Goal: Transaction & Acquisition: Book appointment/travel/reservation

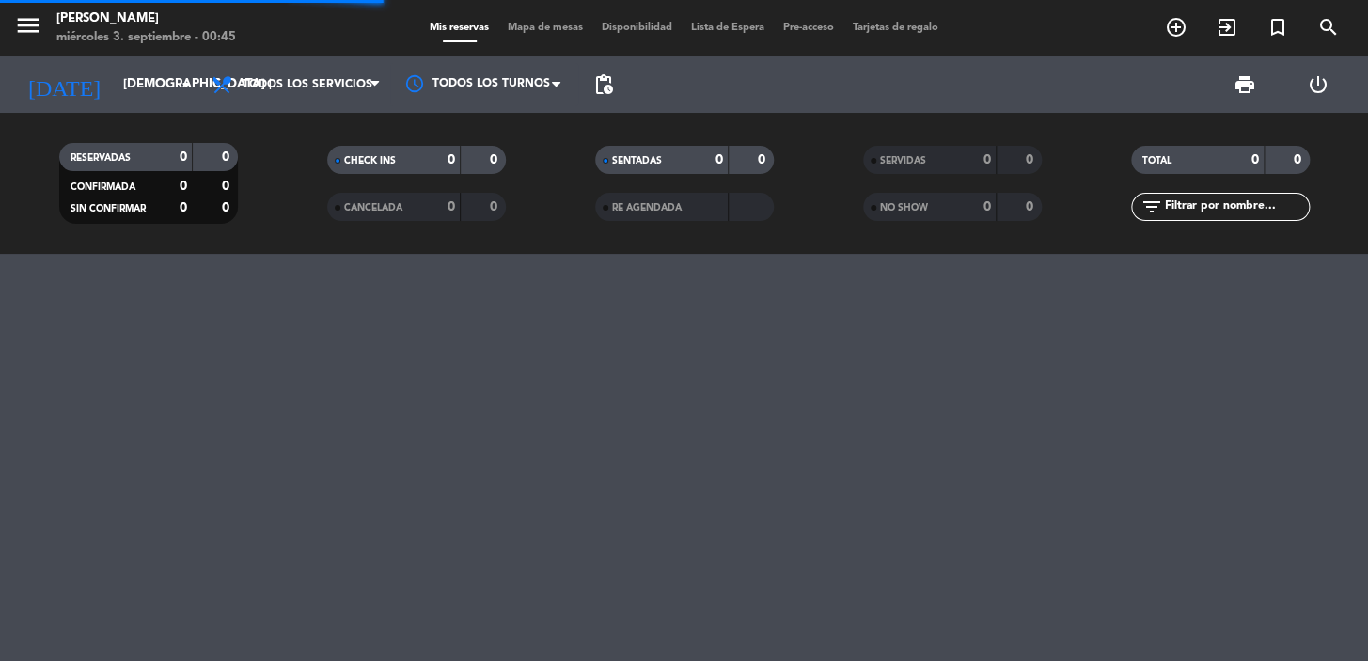
click at [615, 82] on span "pending_actions" at bounding box center [604, 85] width 38 height 38
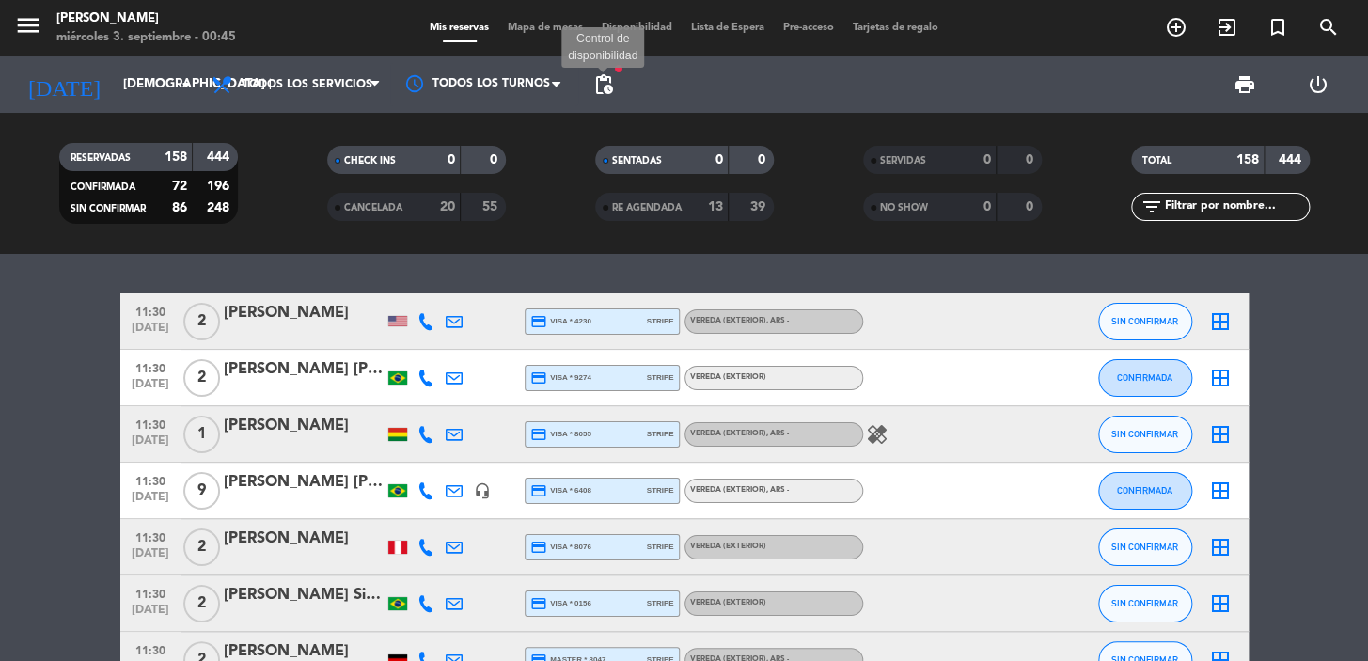
click at [603, 83] on span "pending_actions" at bounding box center [603, 84] width 23 height 23
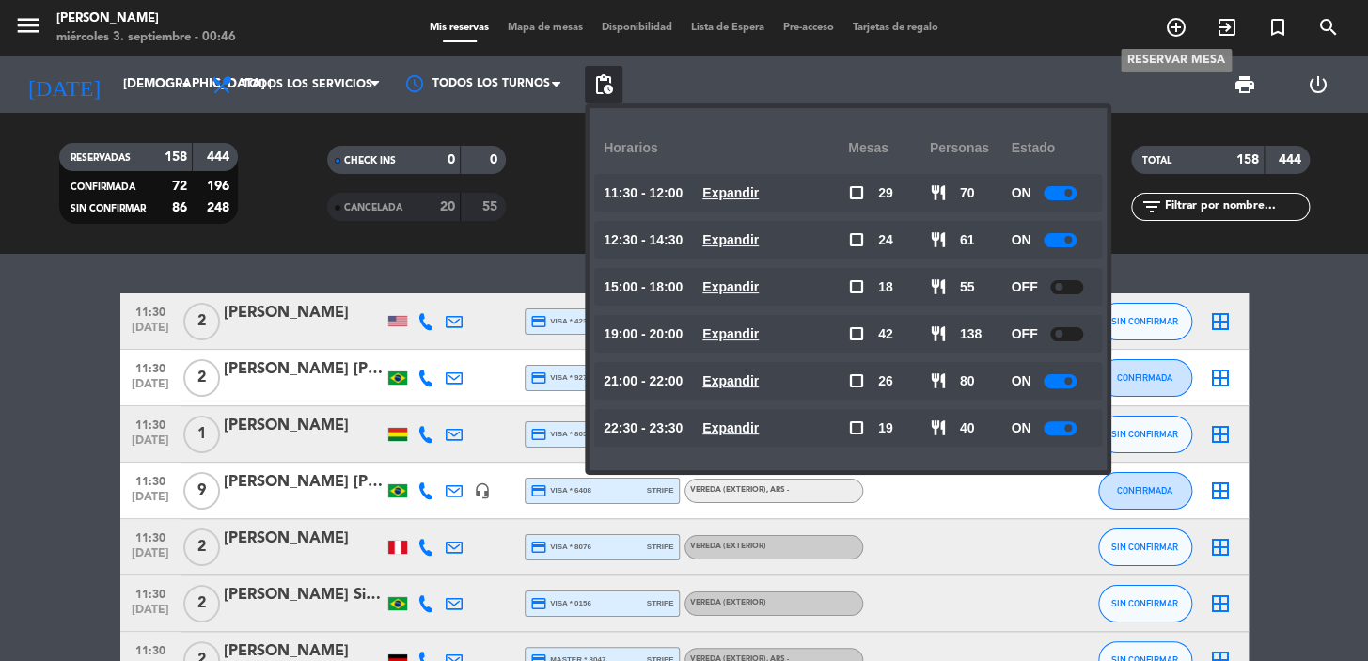
click at [1170, 30] on icon "add_circle_outline" at bounding box center [1176, 27] width 23 height 23
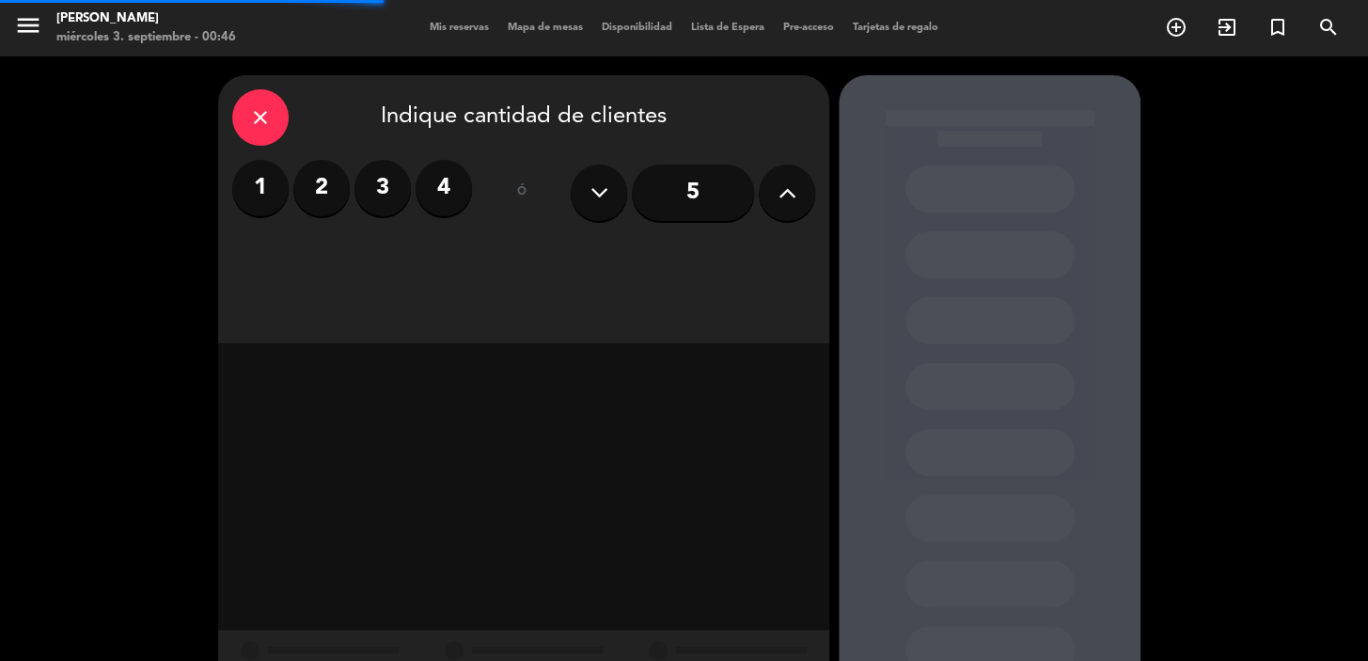
click at [323, 190] on label "2" at bounding box center [321, 188] width 56 height 56
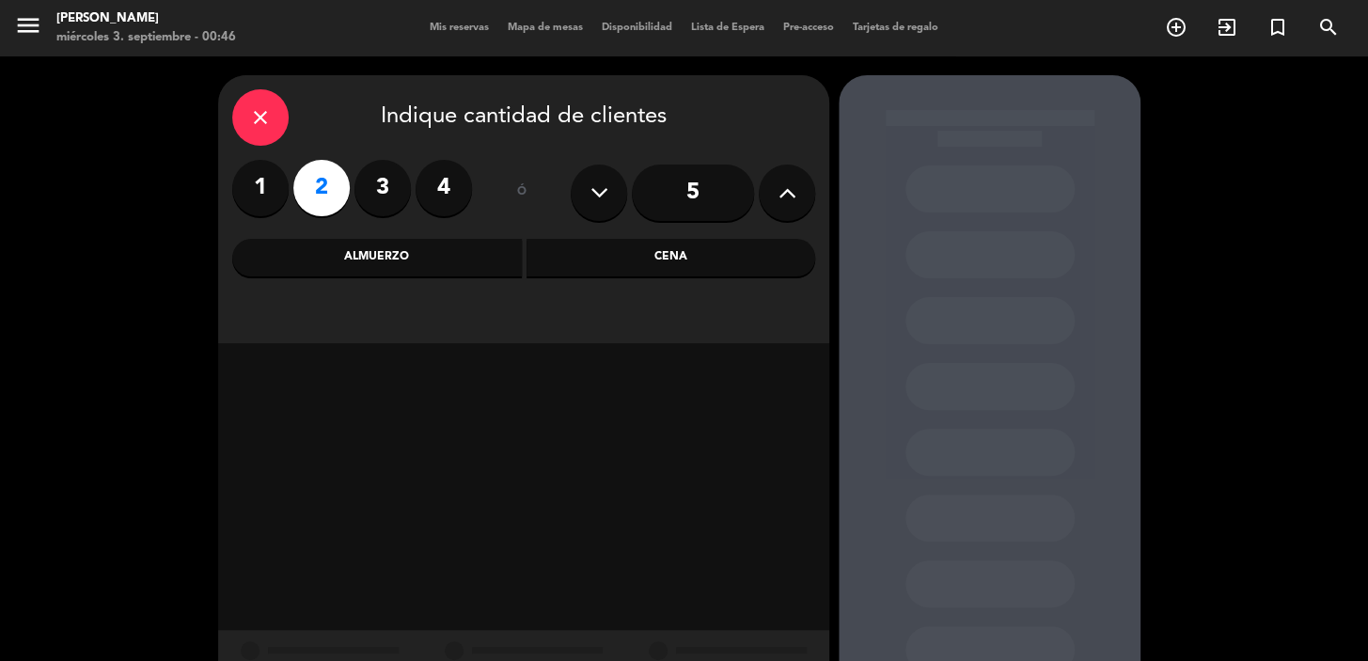
drag, startPoint x: 479, startPoint y: 262, endPoint x: 469, endPoint y: 275, distance: 15.4
click at [478, 262] on div "Almuerzo" at bounding box center [377, 258] width 290 height 38
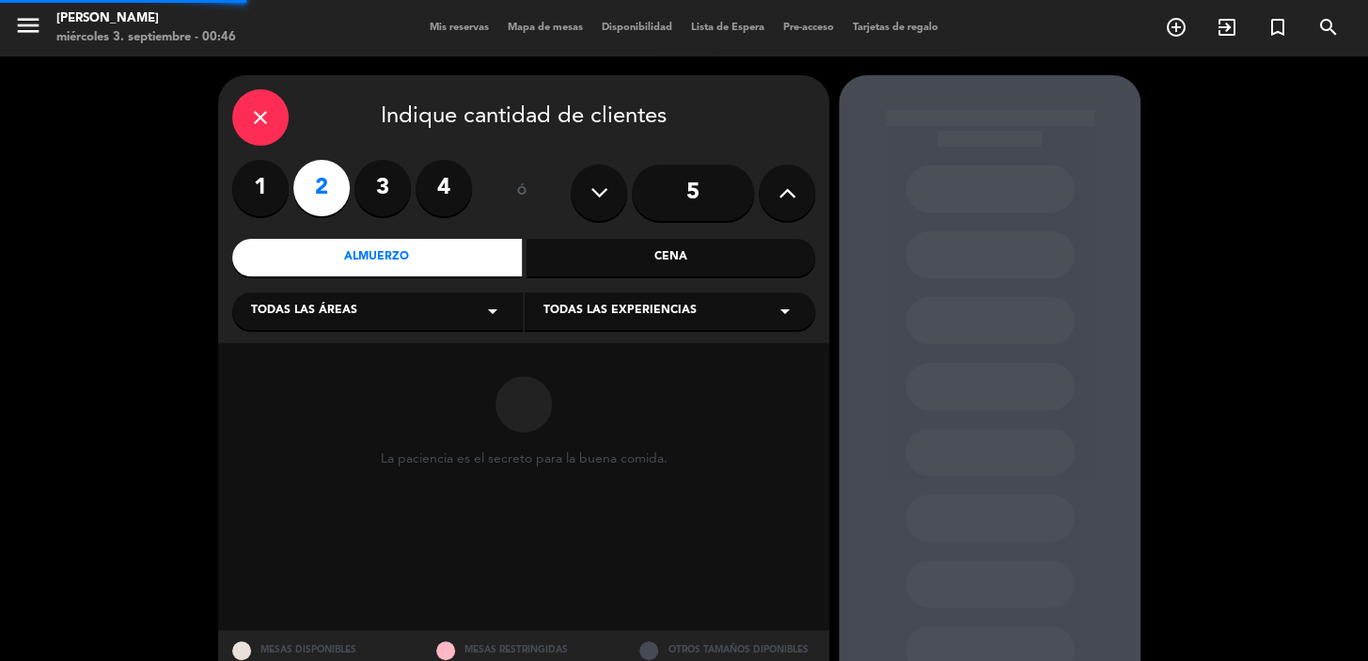
drag, startPoint x: 469, startPoint y: 275, endPoint x: 400, endPoint y: 327, distance: 87.3
click at [405, 320] on div "Todas las áreas arrow_drop_down" at bounding box center [377, 311] width 291 height 38
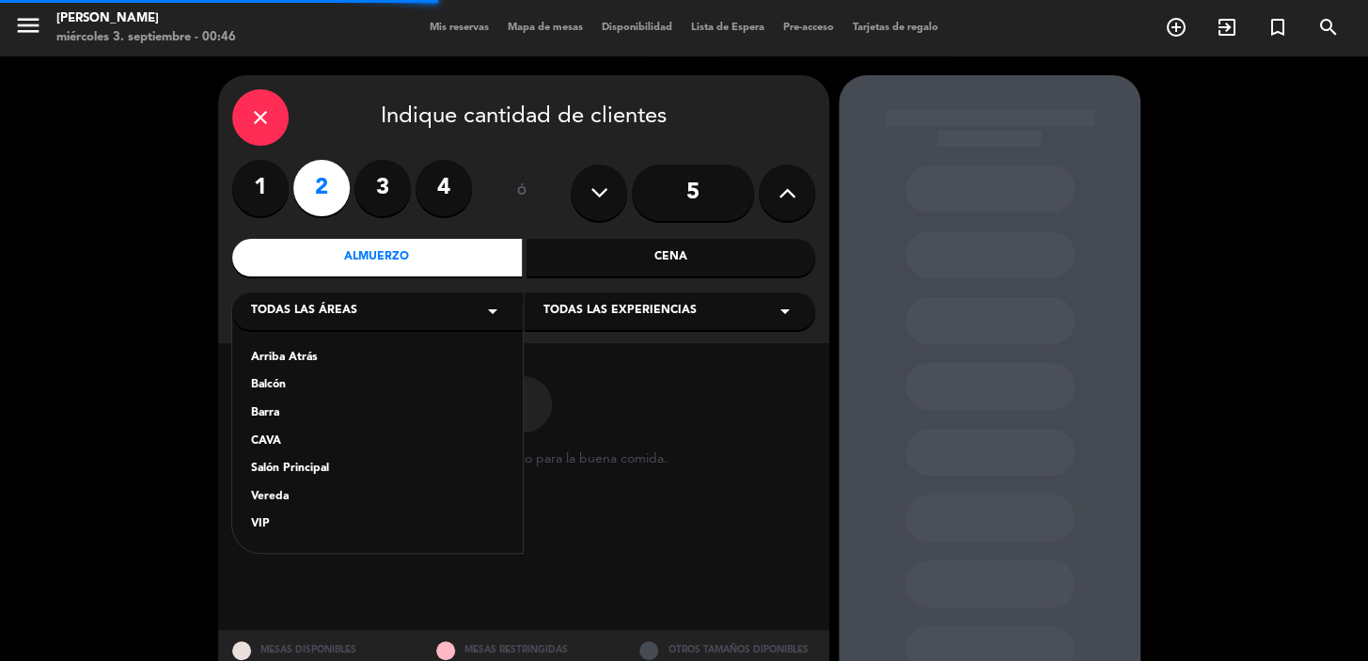
click at [327, 471] on div "Salón Principal" at bounding box center [377, 469] width 253 height 19
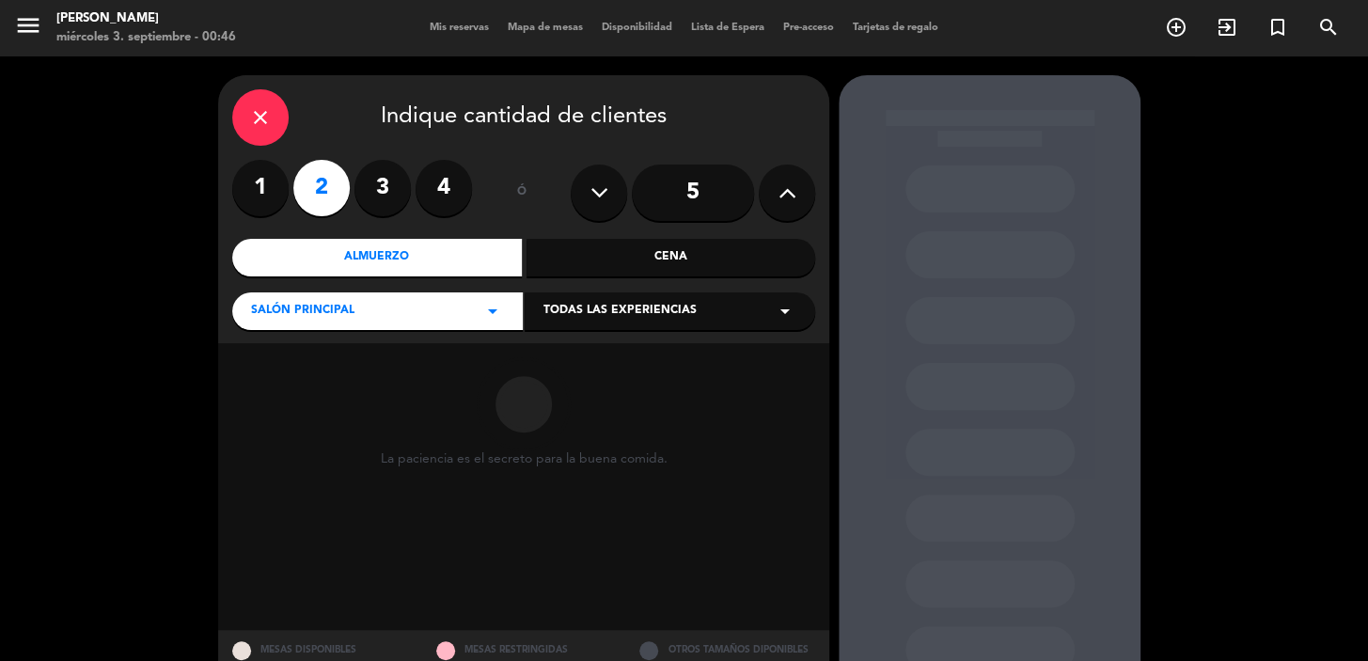
click at [577, 308] on span "Todas las experiencias" at bounding box center [620, 311] width 153 height 19
click at [560, 353] on div "Dining room" at bounding box center [670, 358] width 253 height 19
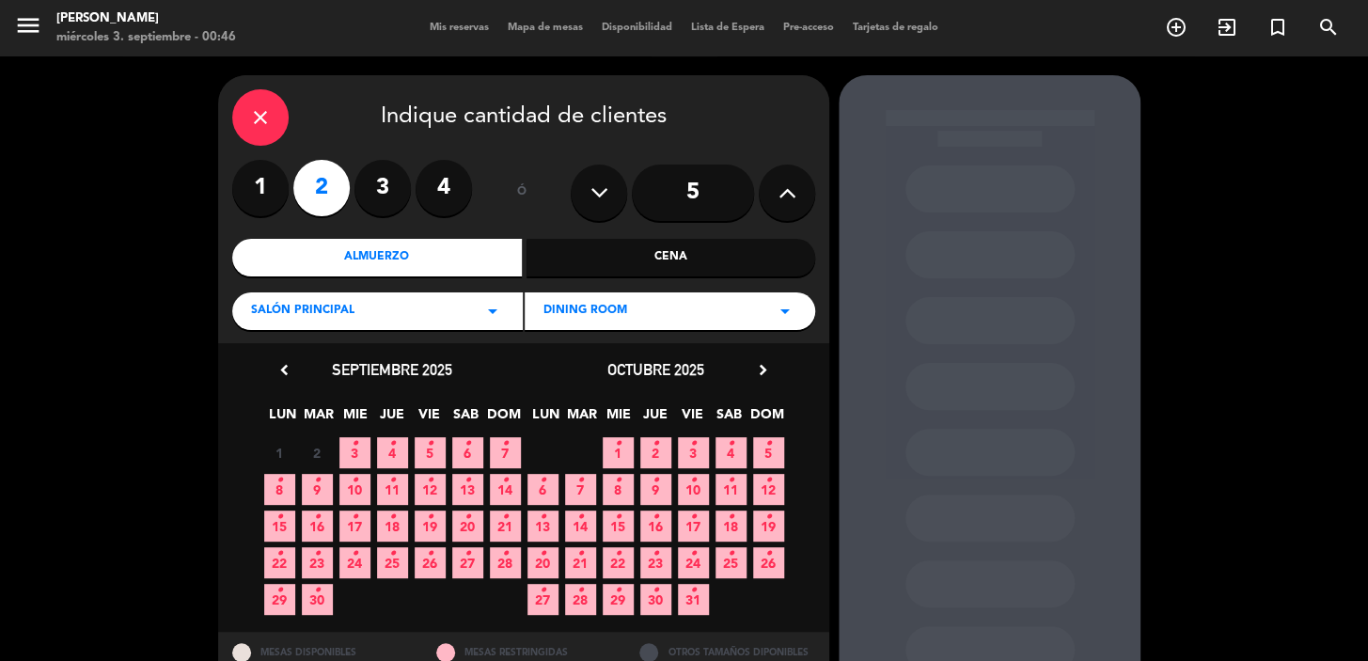
click at [355, 441] on icon "•" at bounding box center [355, 444] width 7 height 30
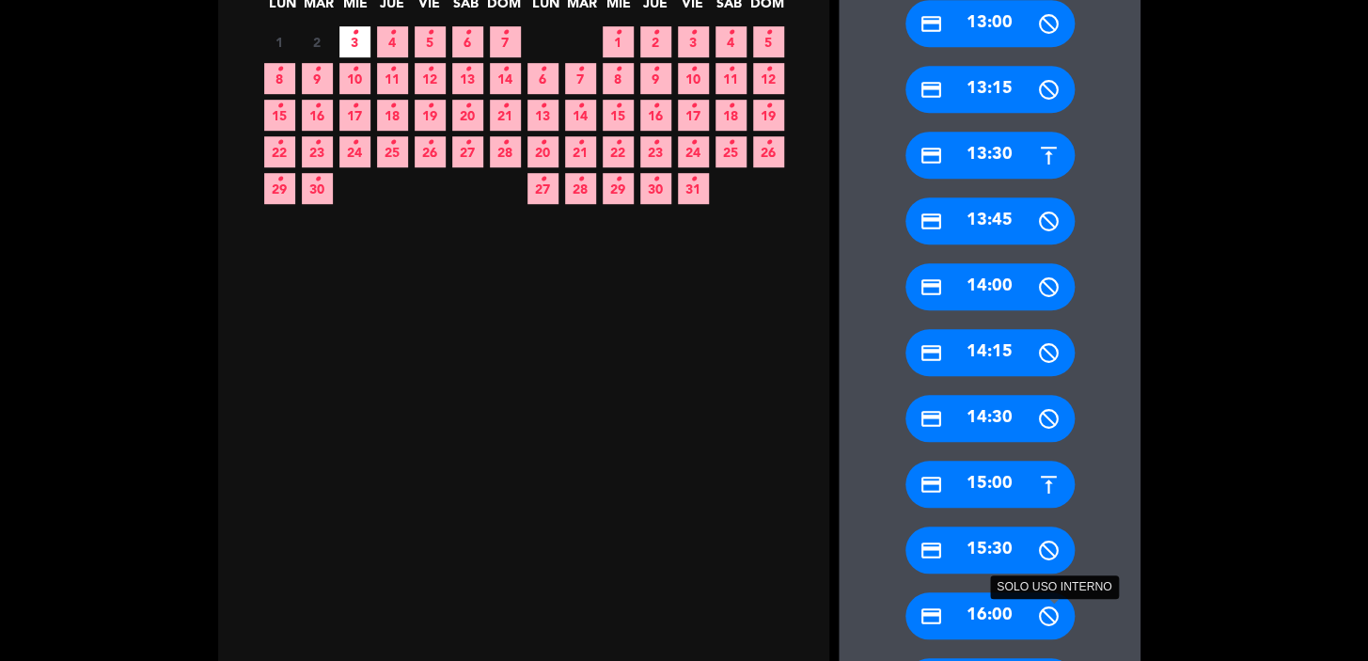
scroll to position [771, 0]
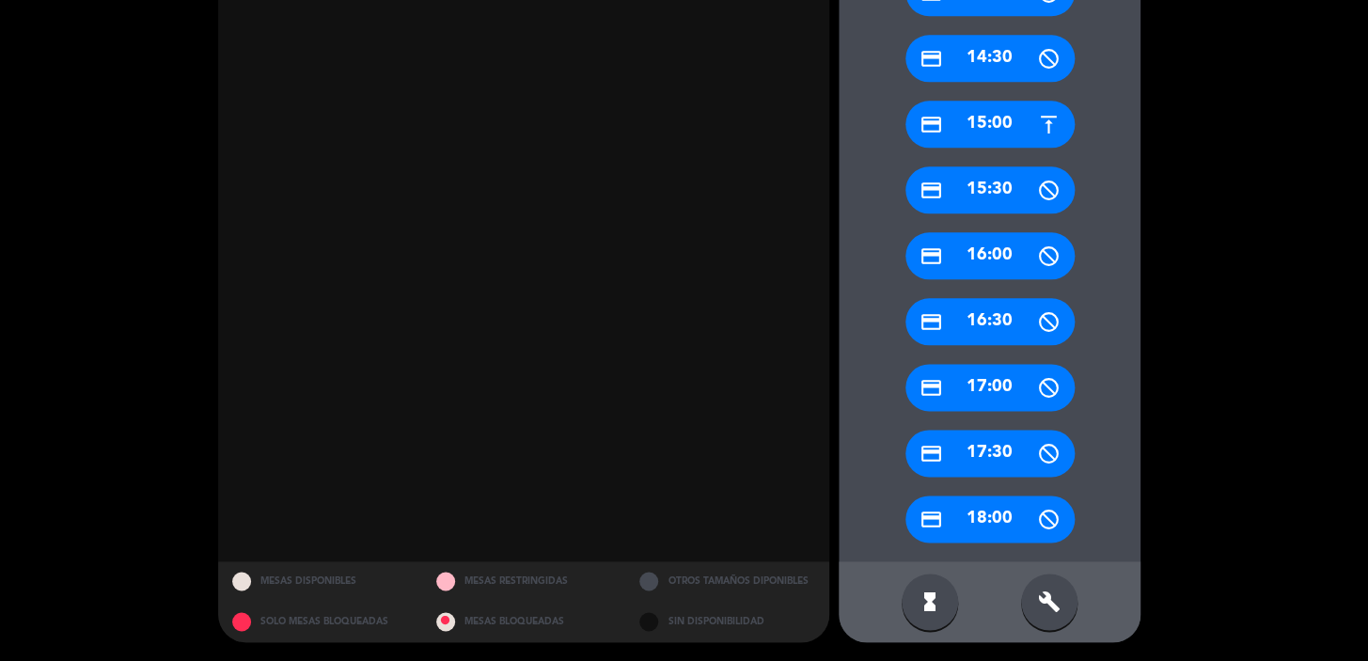
click at [1050, 622] on div "build" at bounding box center [1049, 602] width 56 height 56
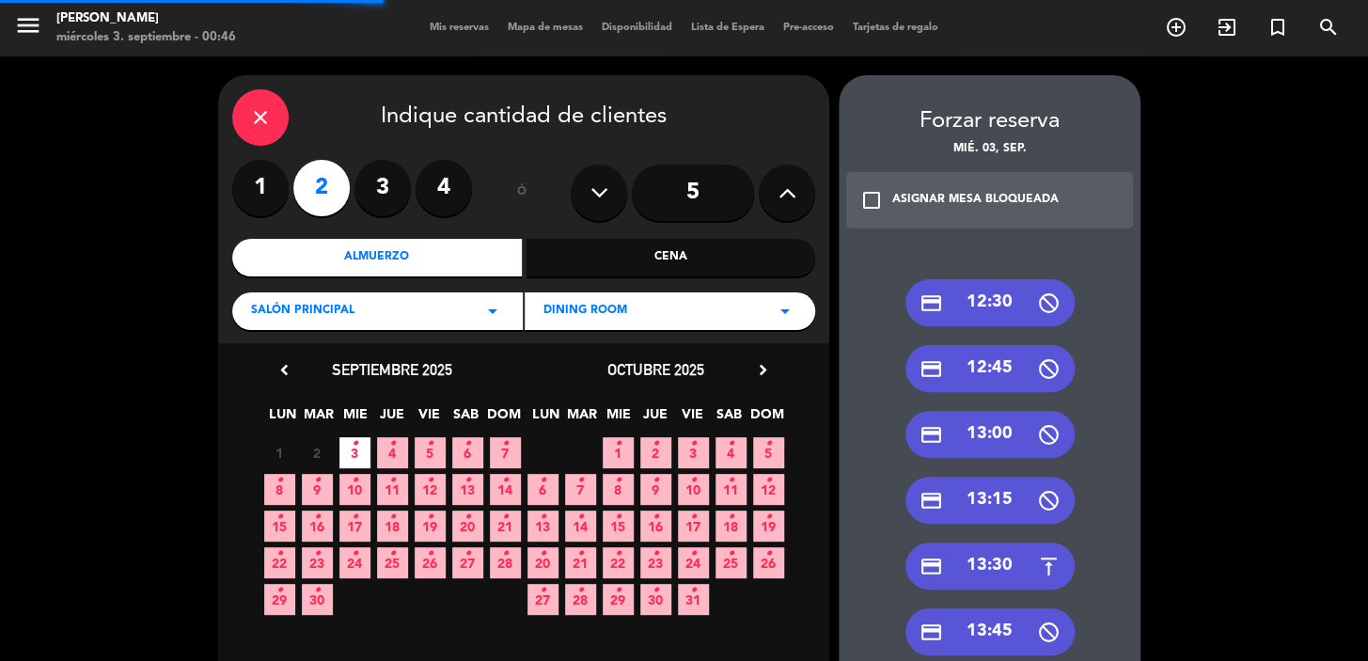
scroll to position [0, 0]
click at [1008, 319] on div "credit_card 11:30" at bounding box center [990, 302] width 169 height 47
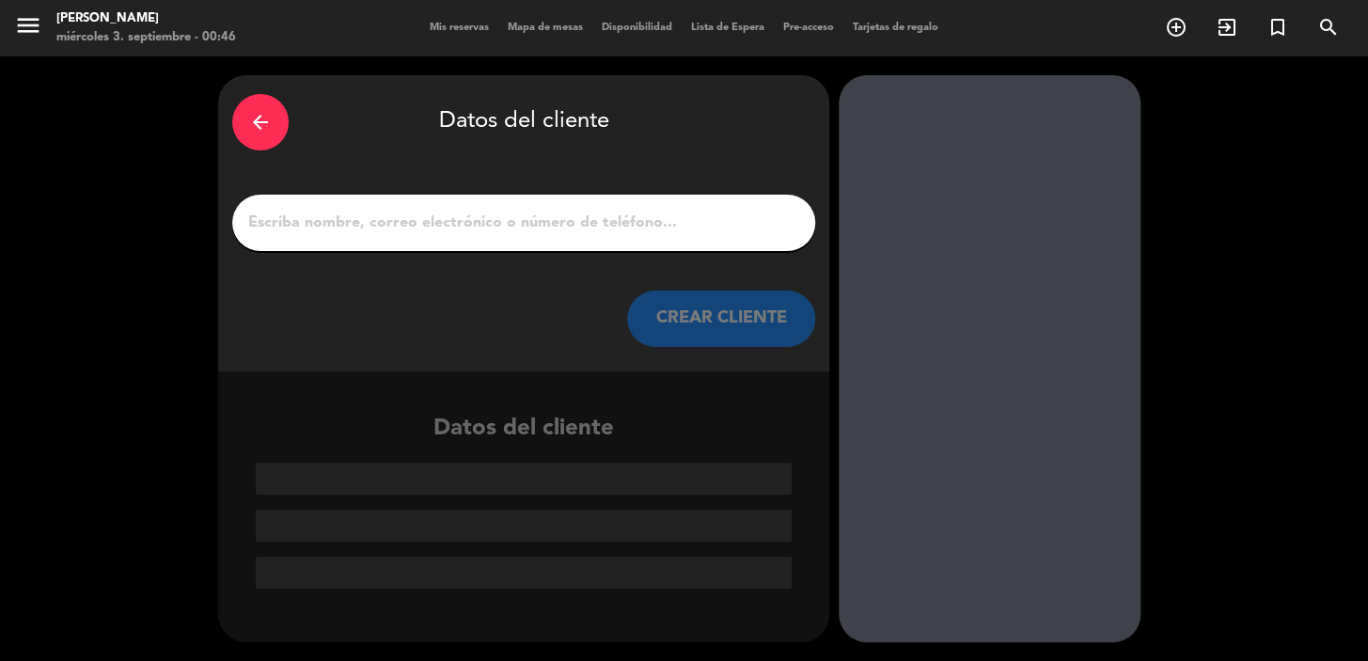
drag, startPoint x: 552, startPoint y: 218, endPoint x: 568, endPoint y: 243, distance: 29.2
click at [552, 217] on input "1" at bounding box center [523, 223] width 555 height 26
paste input "[PERSON_NAME]"
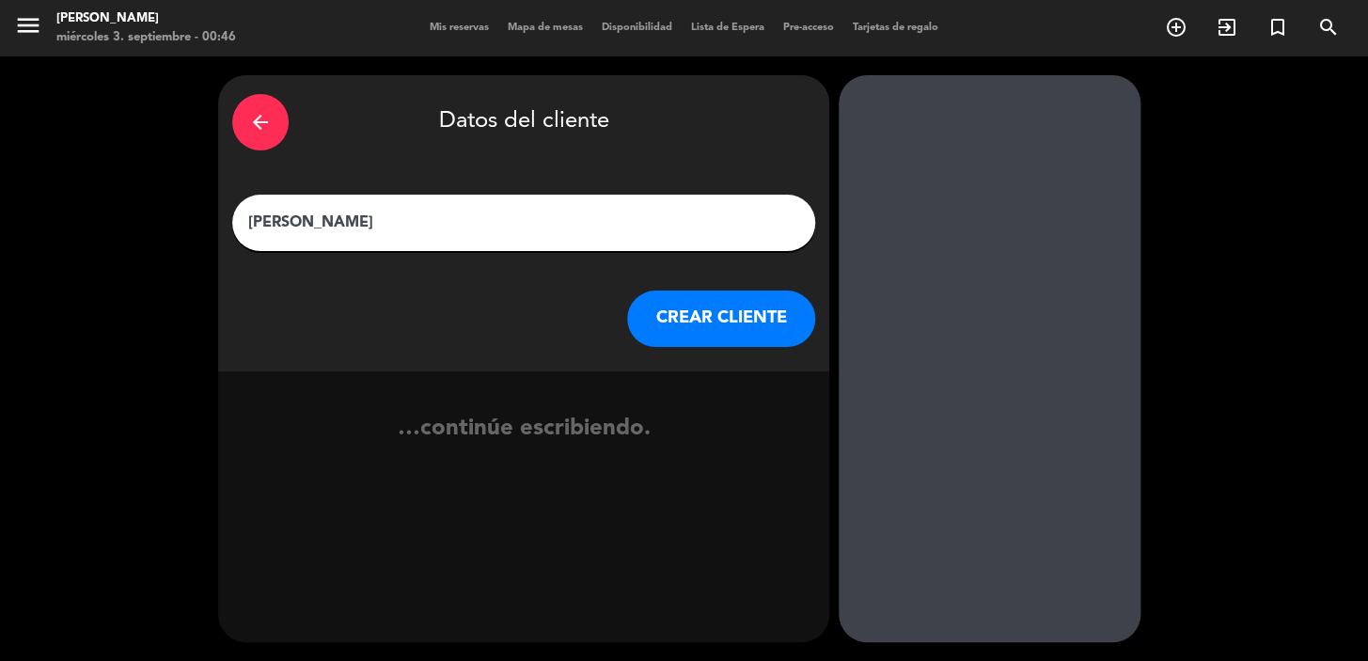
type input "[PERSON_NAME]"
click at [667, 321] on button "CREAR CLIENTE" at bounding box center [721, 319] width 188 height 56
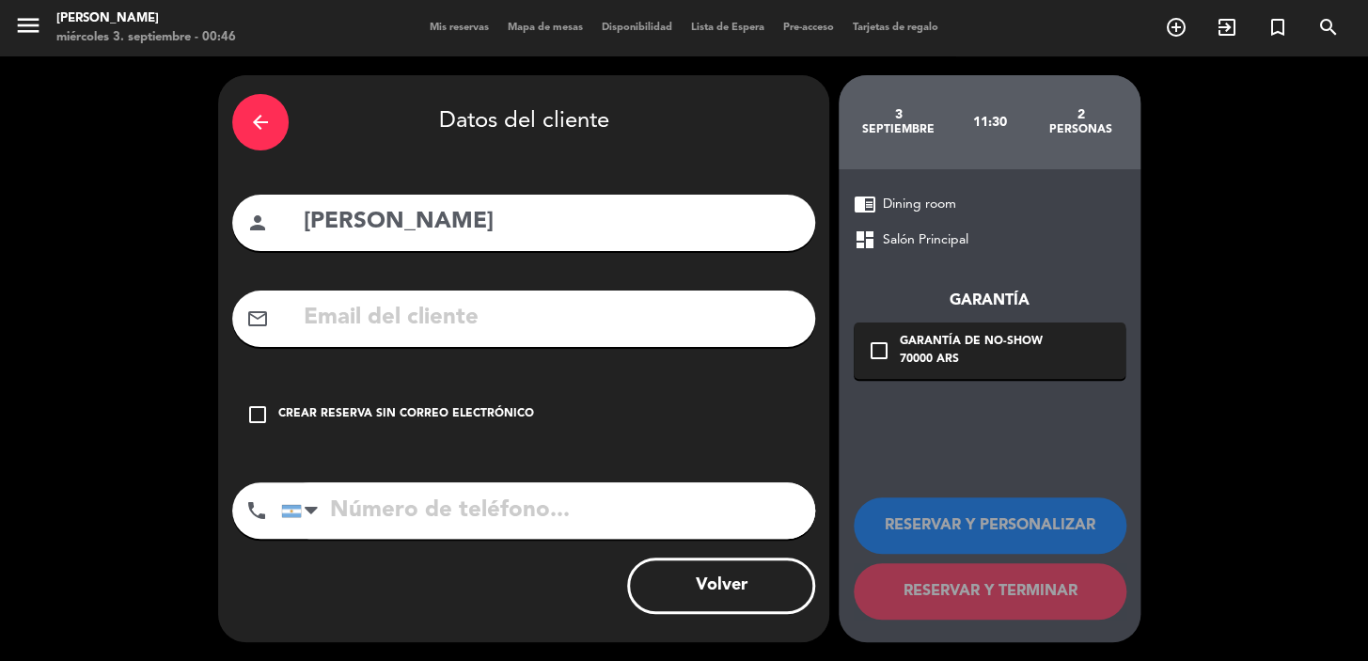
click at [489, 322] on input "text" at bounding box center [551, 318] width 499 height 39
paste input "[PHONE_NUMBER] (WhatsApp) [PERSON_NAME][EMAIL_ADDRESS][DOMAIN_NAME]"
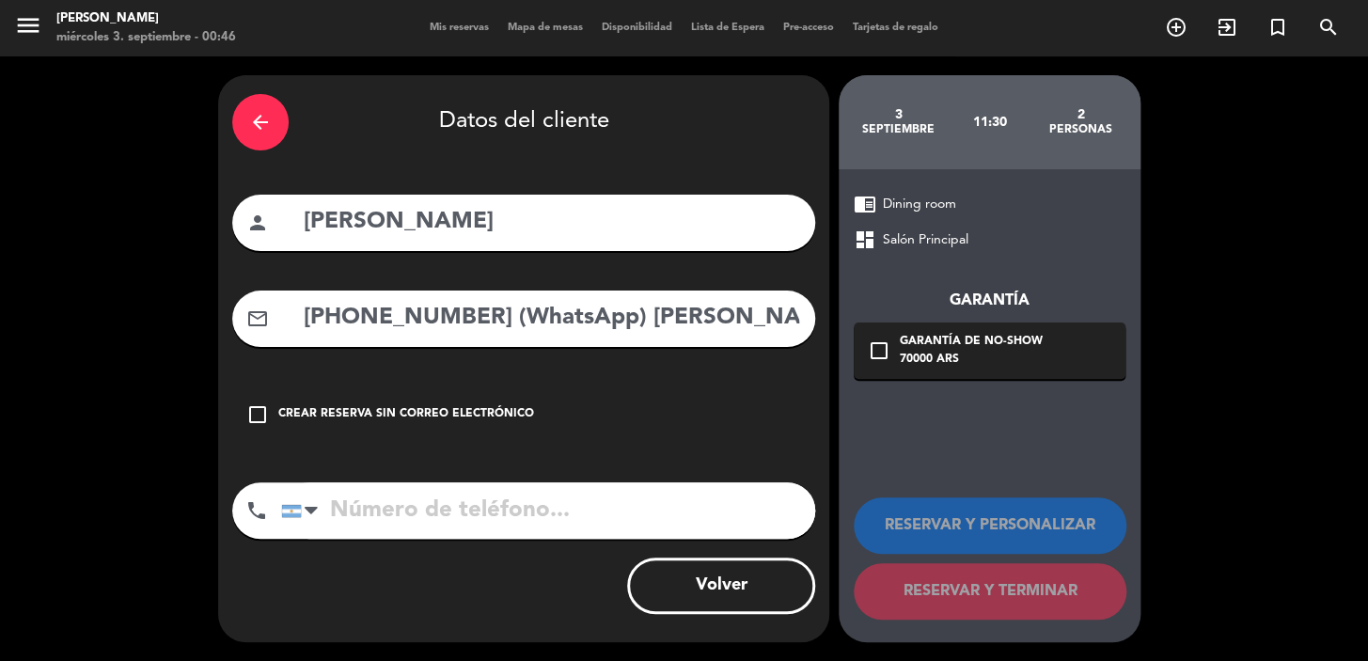
drag, startPoint x: 444, startPoint y: 313, endPoint x: 122, endPoint y: 307, distance: 321.7
click at [125, 307] on div "arrow_back Datos del cliente person [PERSON_NAME] mail_outline [PHONE_NUMBER] (…" at bounding box center [684, 358] width 1368 height 605
drag, startPoint x: 598, startPoint y: 315, endPoint x: 107, endPoint y: 337, distance: 491.4
click at [157, 316] on div "arrow_back Datos del cliente person [PERSON_NAME] mail_outline [PHONE_NUMBER] (…" at bounding box center [684, 358] width 1368 height 605
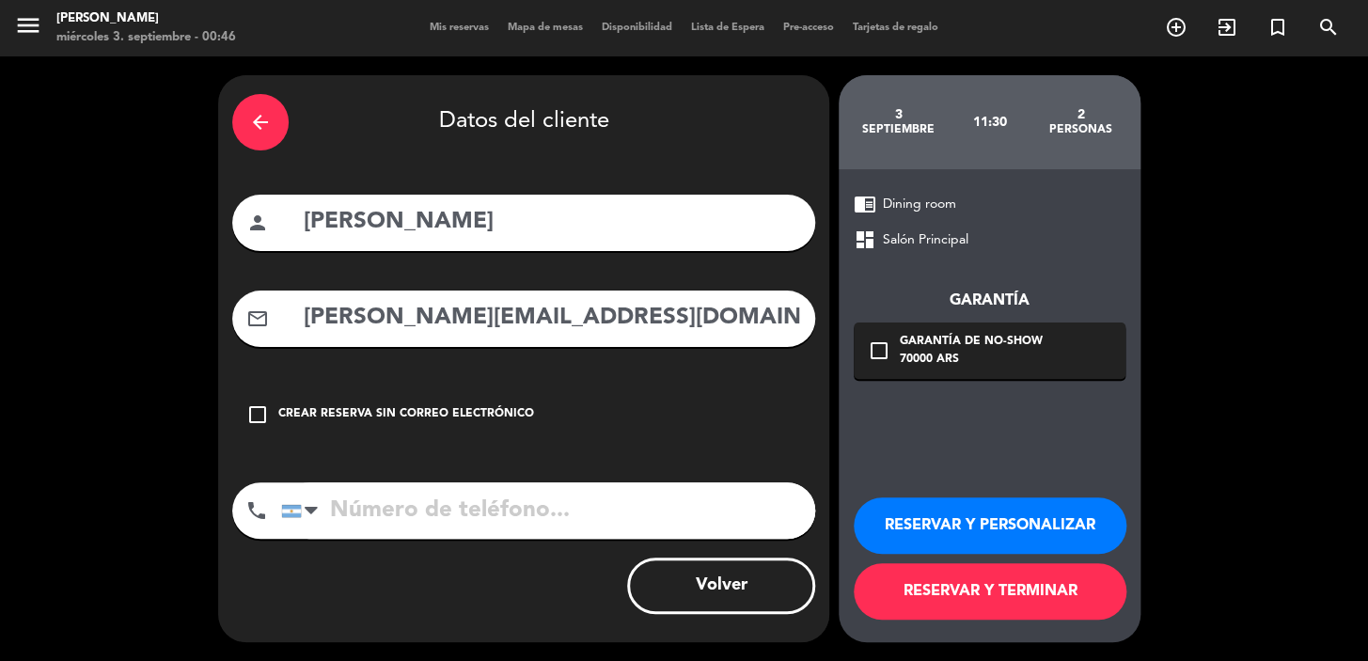
type input "[PERSON_NAME][EMAIL_ADDRESS][DOMAIN_NAME]"
click at [574, 513] on input "tel" at bounding box center [548, 510] width 534 height 56
paste input "502 30679165"
type input "[PHONE_NUMBER]"
click at [1028, 546] on button "RESERVAR Y PERSONALIZAR" at bounding box center [990, 525] width 273 height 56
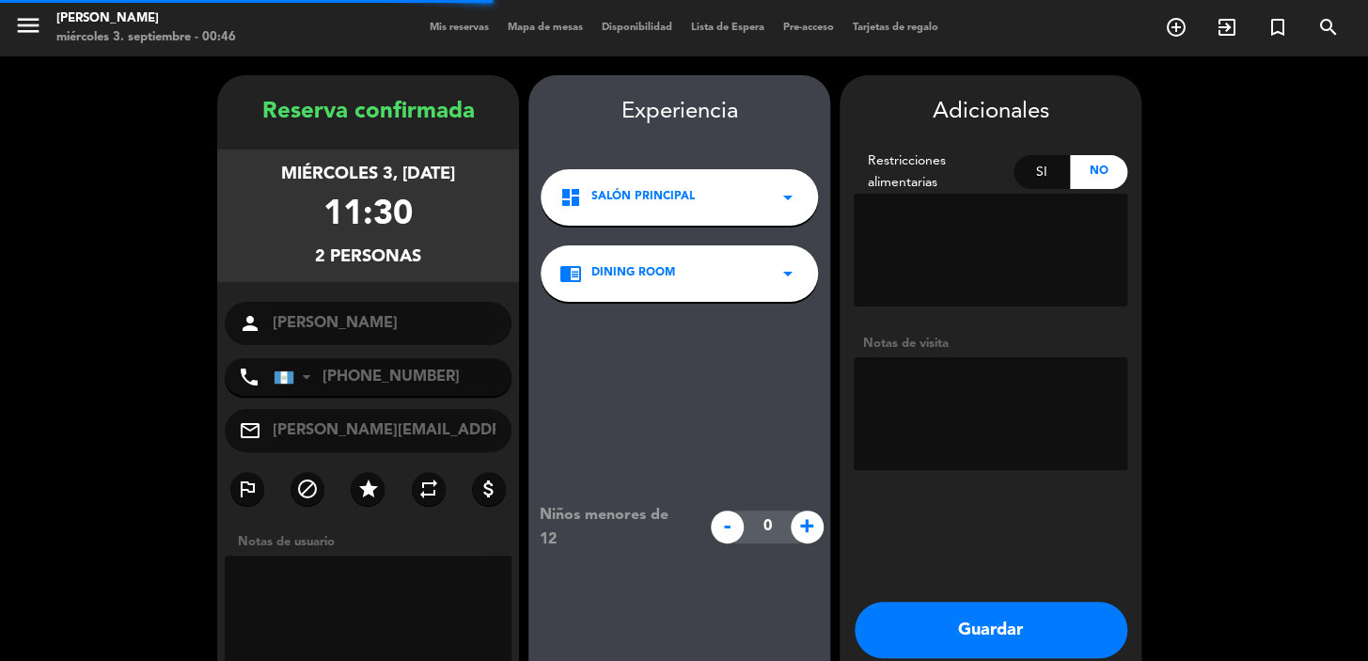
scroll to position [75, 0]
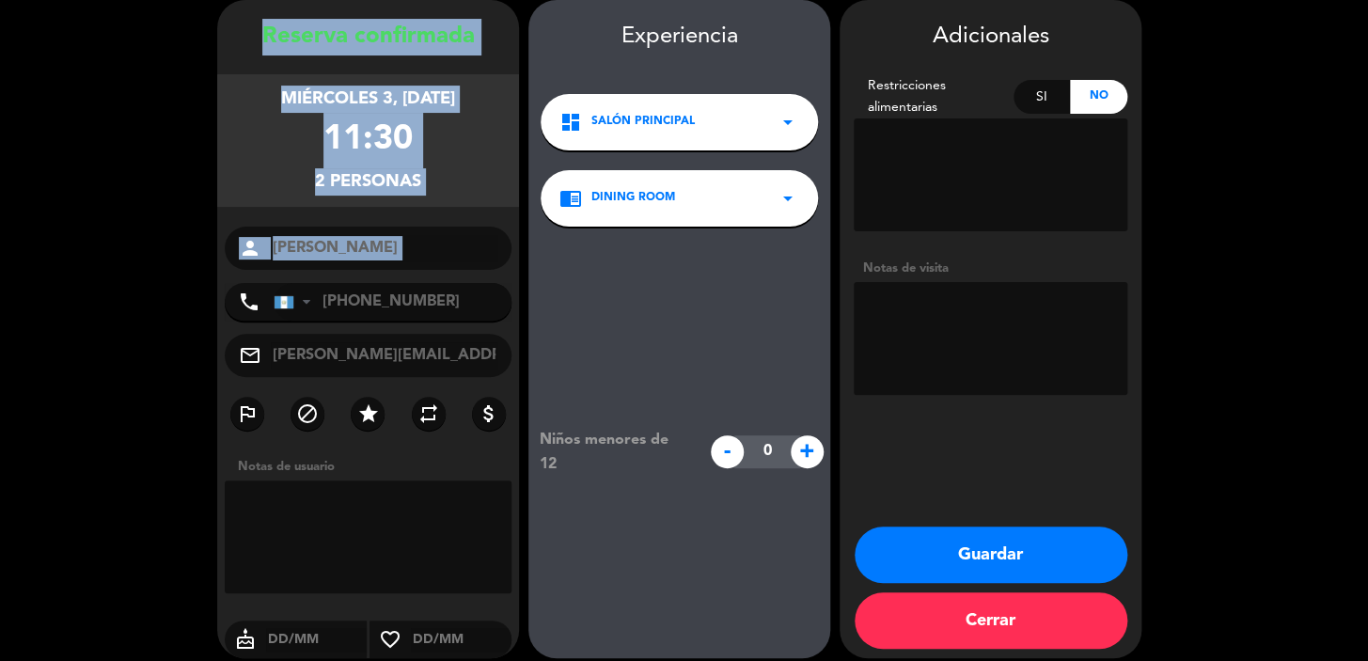
drag, startPoint x: 260, startPoint y: 34, endPoint x: 414, endPoint y: 275, distance: 285.9
click at [413, 274] on div "Reserva confirmada miércoles 3, [DATE] 11:30 2 personas person [PERSON_NAME] ph…" at bounding box center [368, 348] width 302 height 658
copy div "Reserva confirmada miércoles 3, [DATE] 11:30 2 personas person"
drag, startPoint x: 925, startPoint y: 551, endPoint x: 579, endPoint y: 344, distance: 403.2
click at [924, 552] on button "Guardar" at bounding box center [991, 555] width 273 height 56
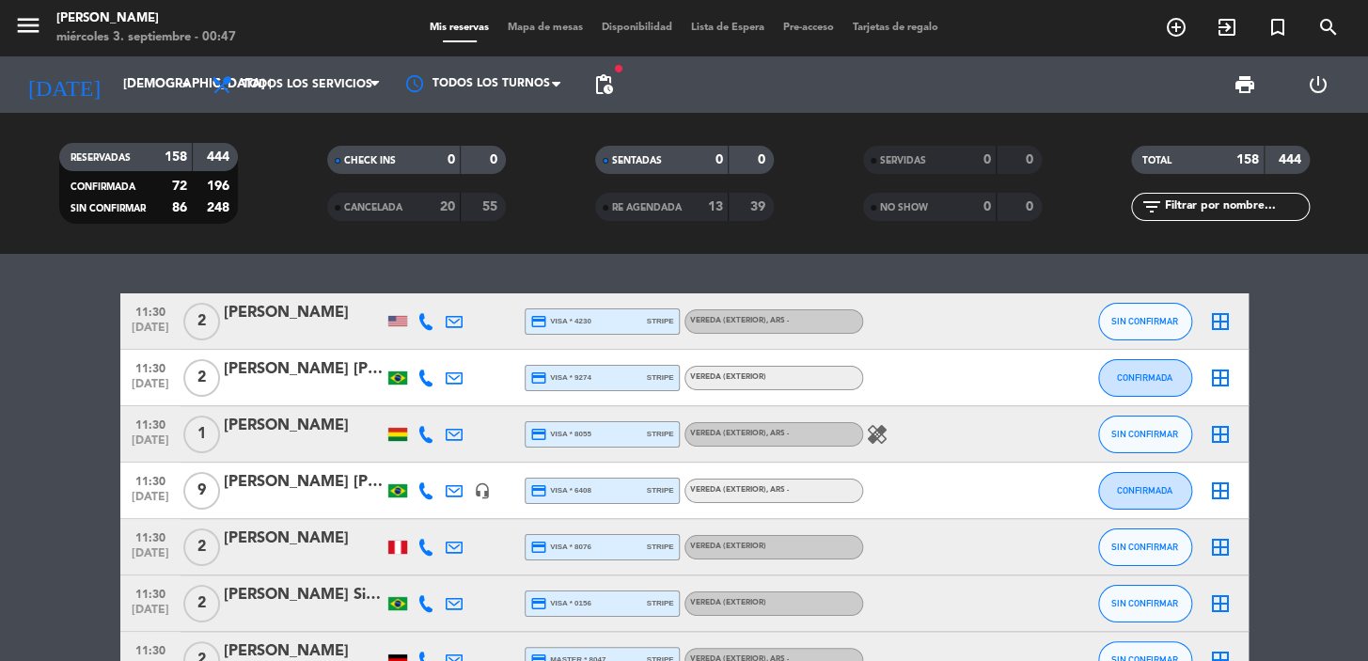
scroll to position [341, 0]
